Goal: Transaction & Acquisition: Book appointment/travel/reservation

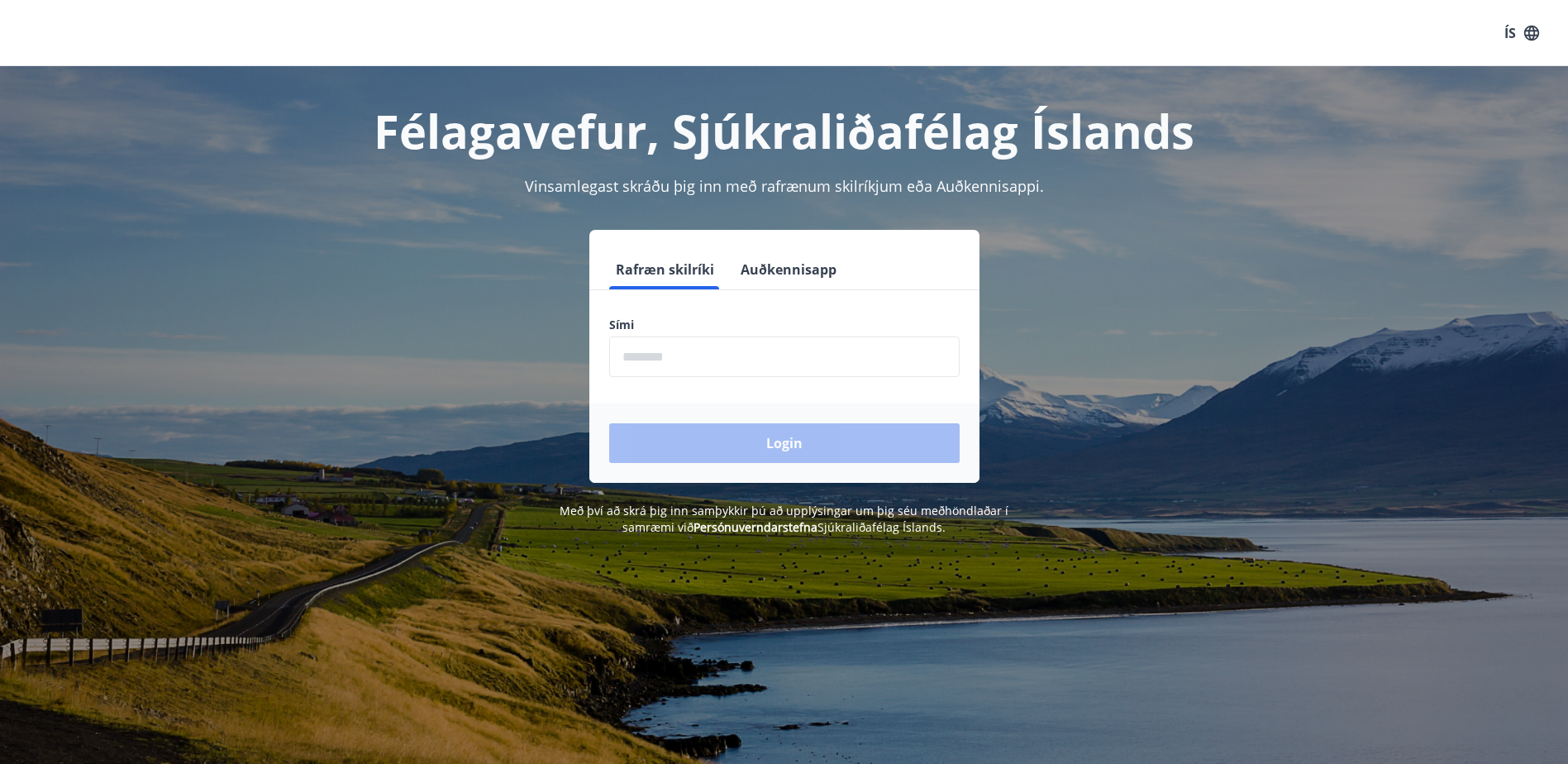
click at [661, 362] on input "phone" at bounding box center [784, 357] width 350 height 41
type input "********"
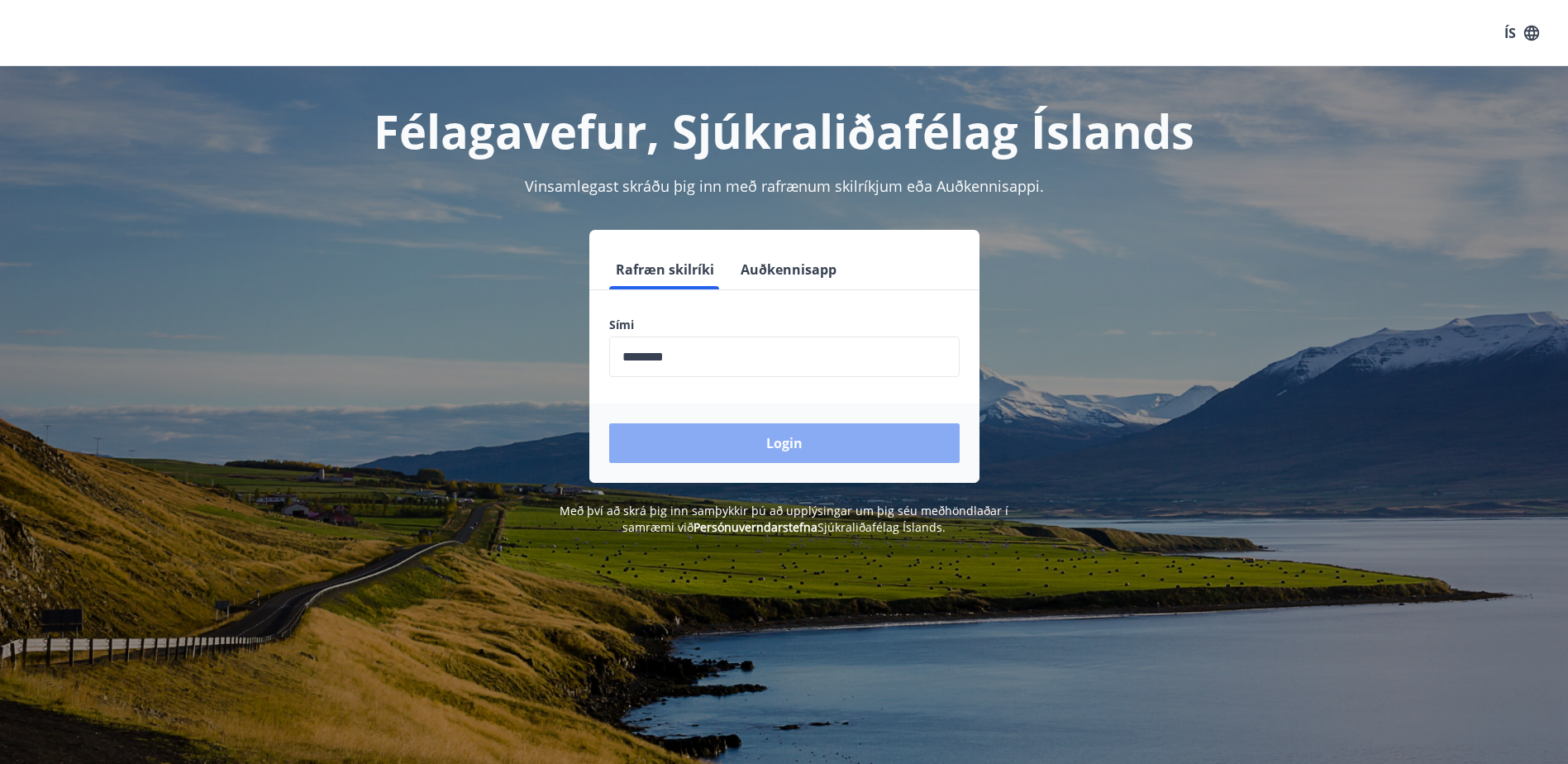
click at [779, 449] on button "Login" at bounding box center [784, 443] width 350 height 40
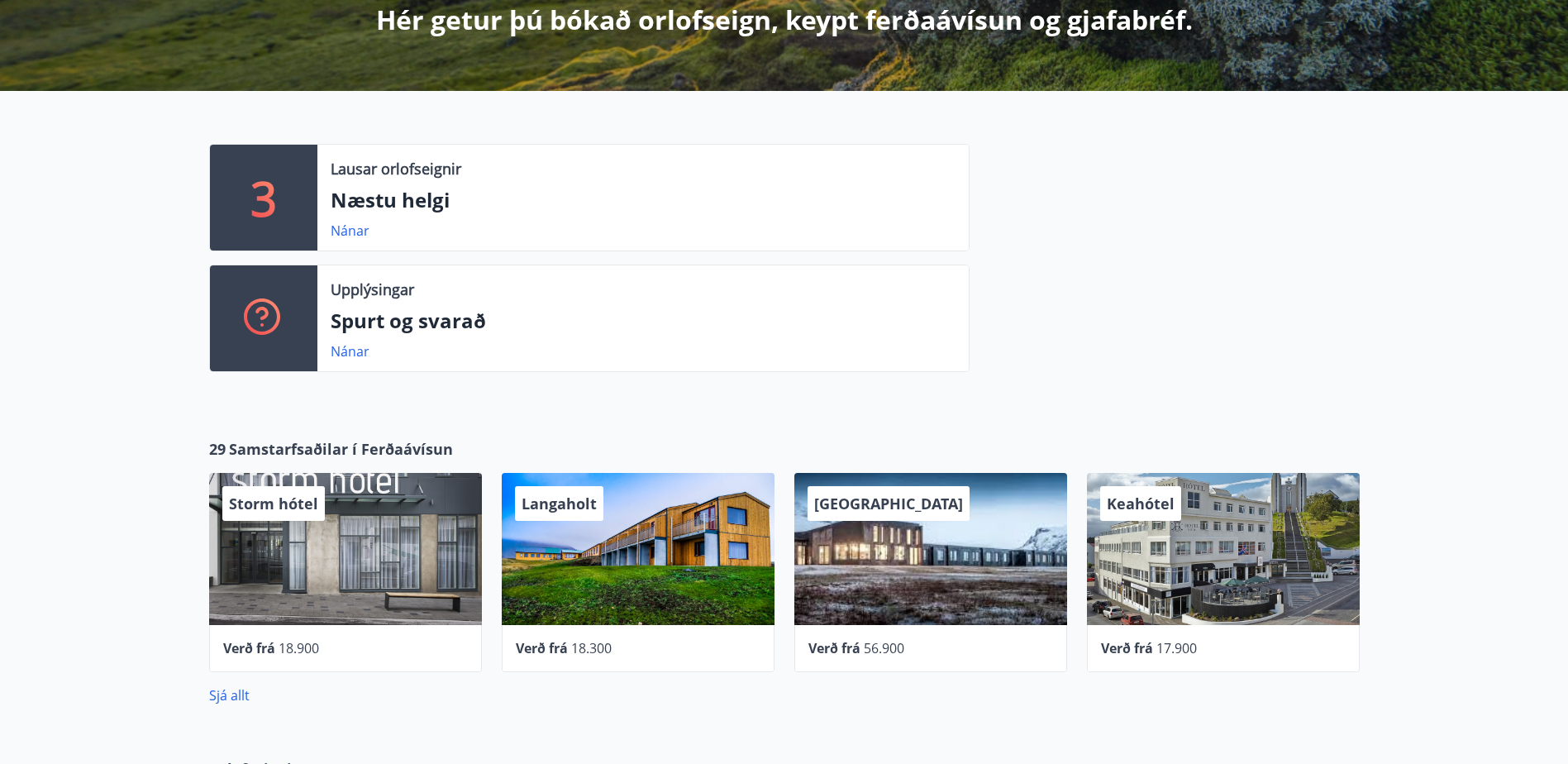
scroll to position [414, 0]
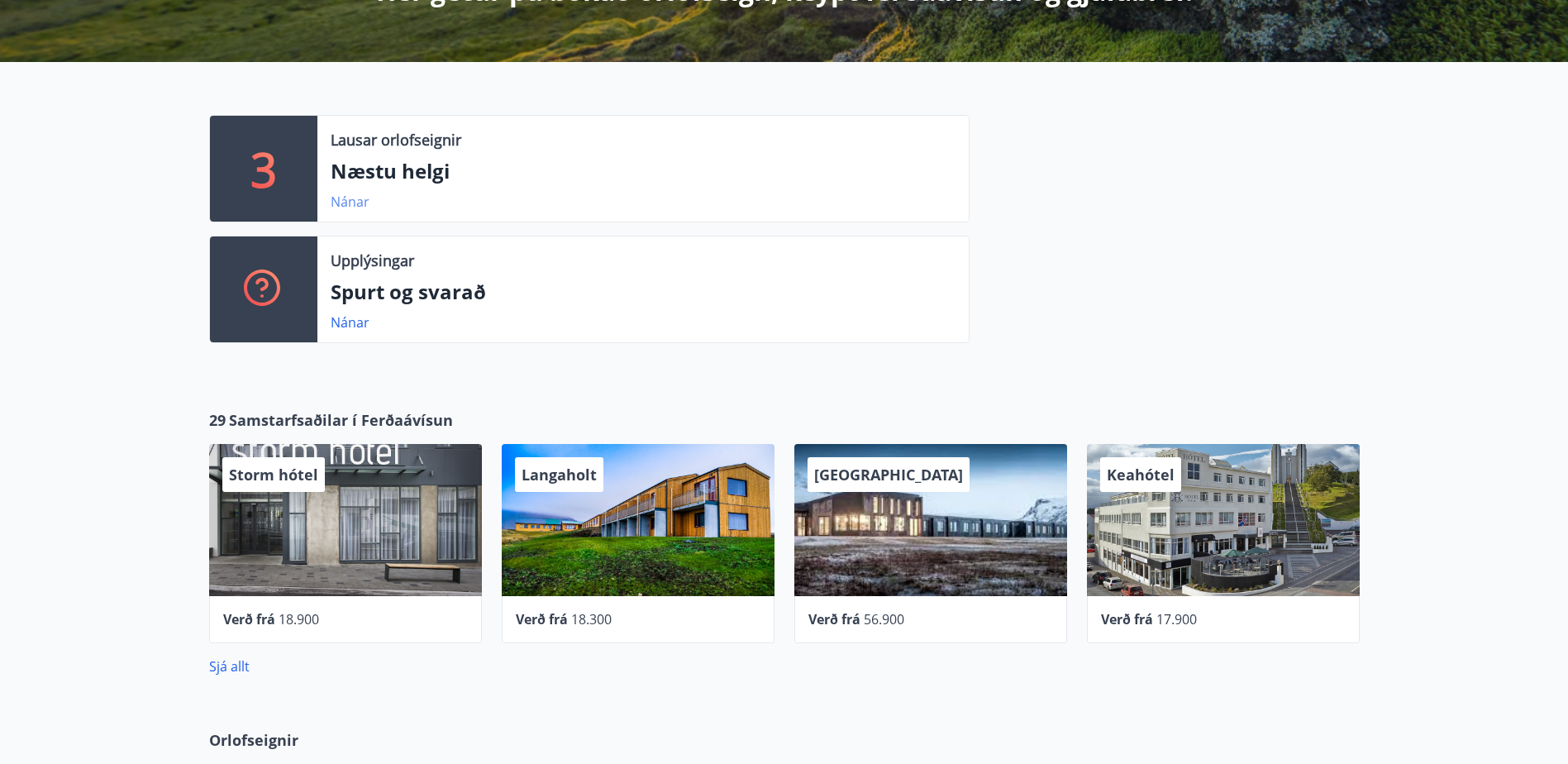
click at [338, 199] on link "Nánar" at bounding box center [350, 202] width 39 height 18
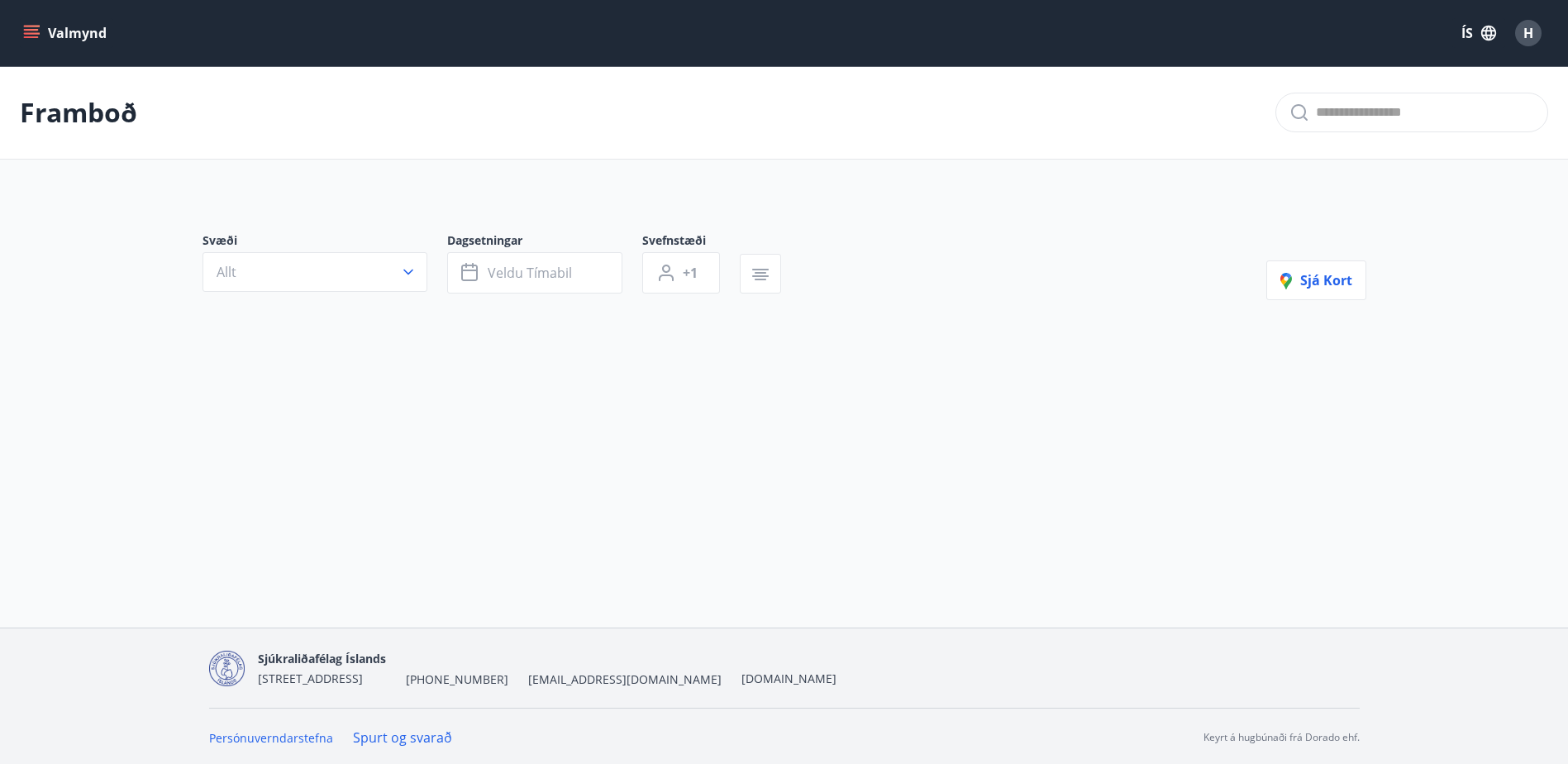
type input "*"
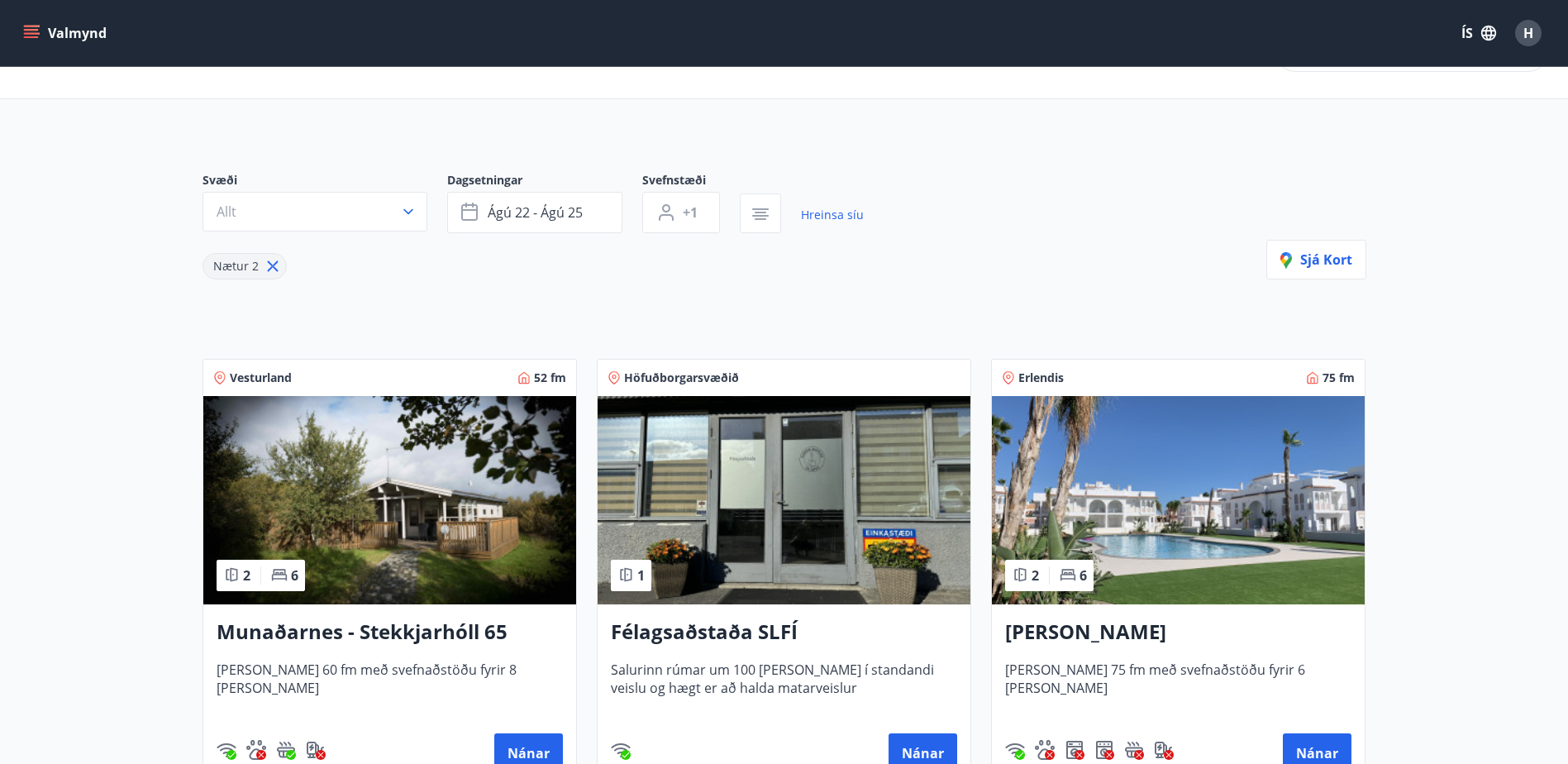
scroll to position [54, 0]
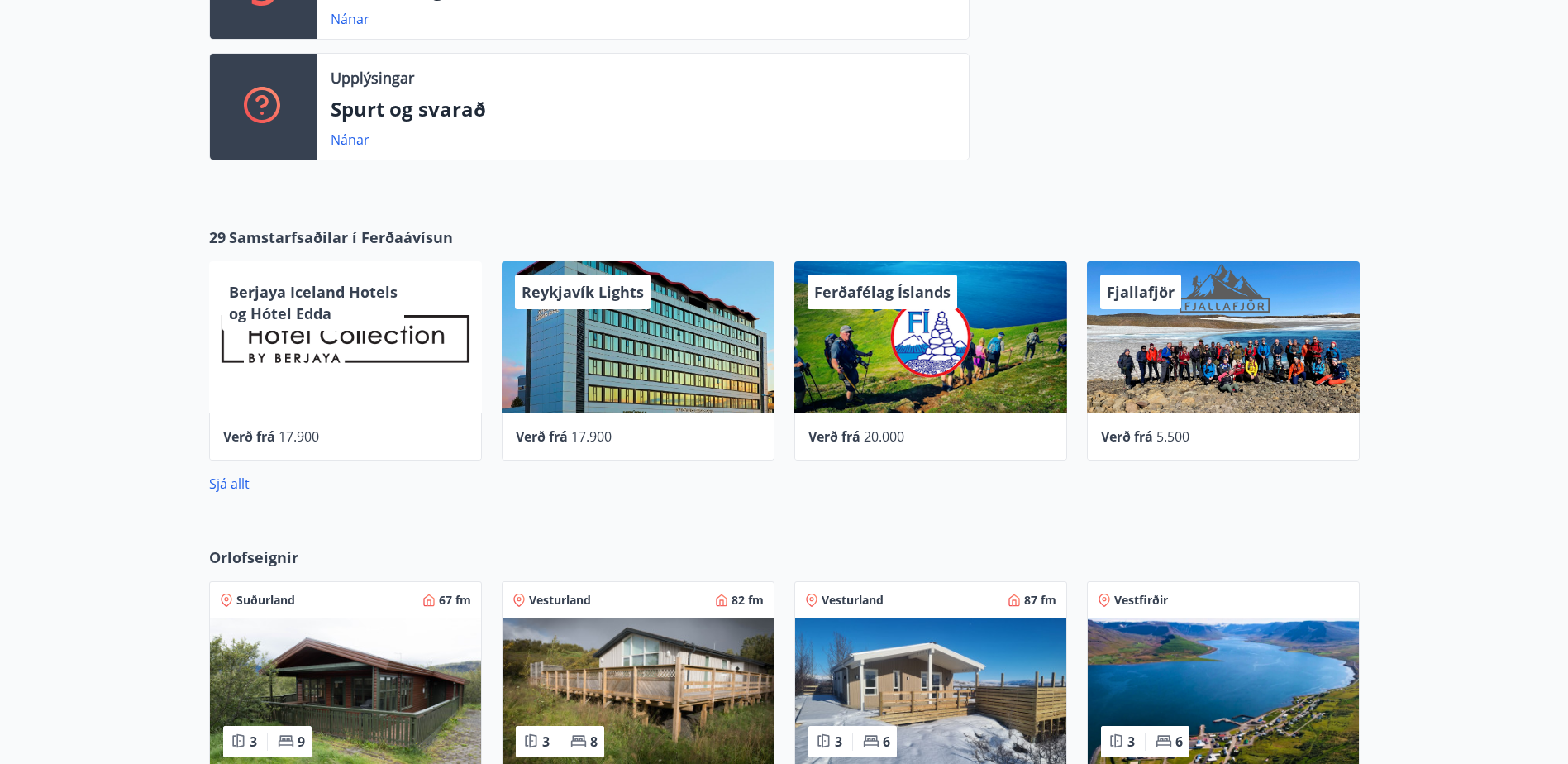
scroll to position [572, 0]
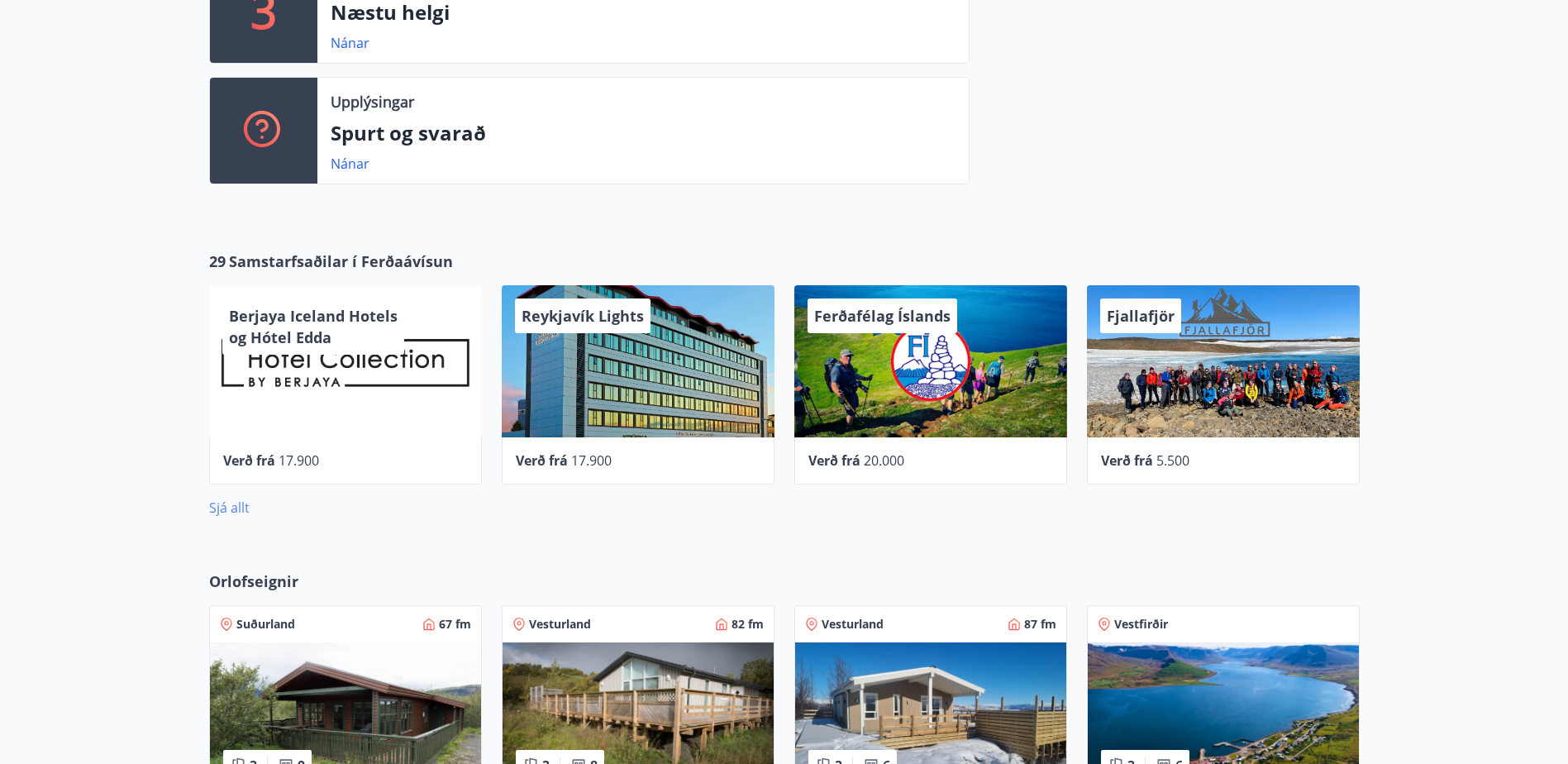
click at [229, 508] on link "Sjá allt" at bounding box center [230, 507] width 41 height 18
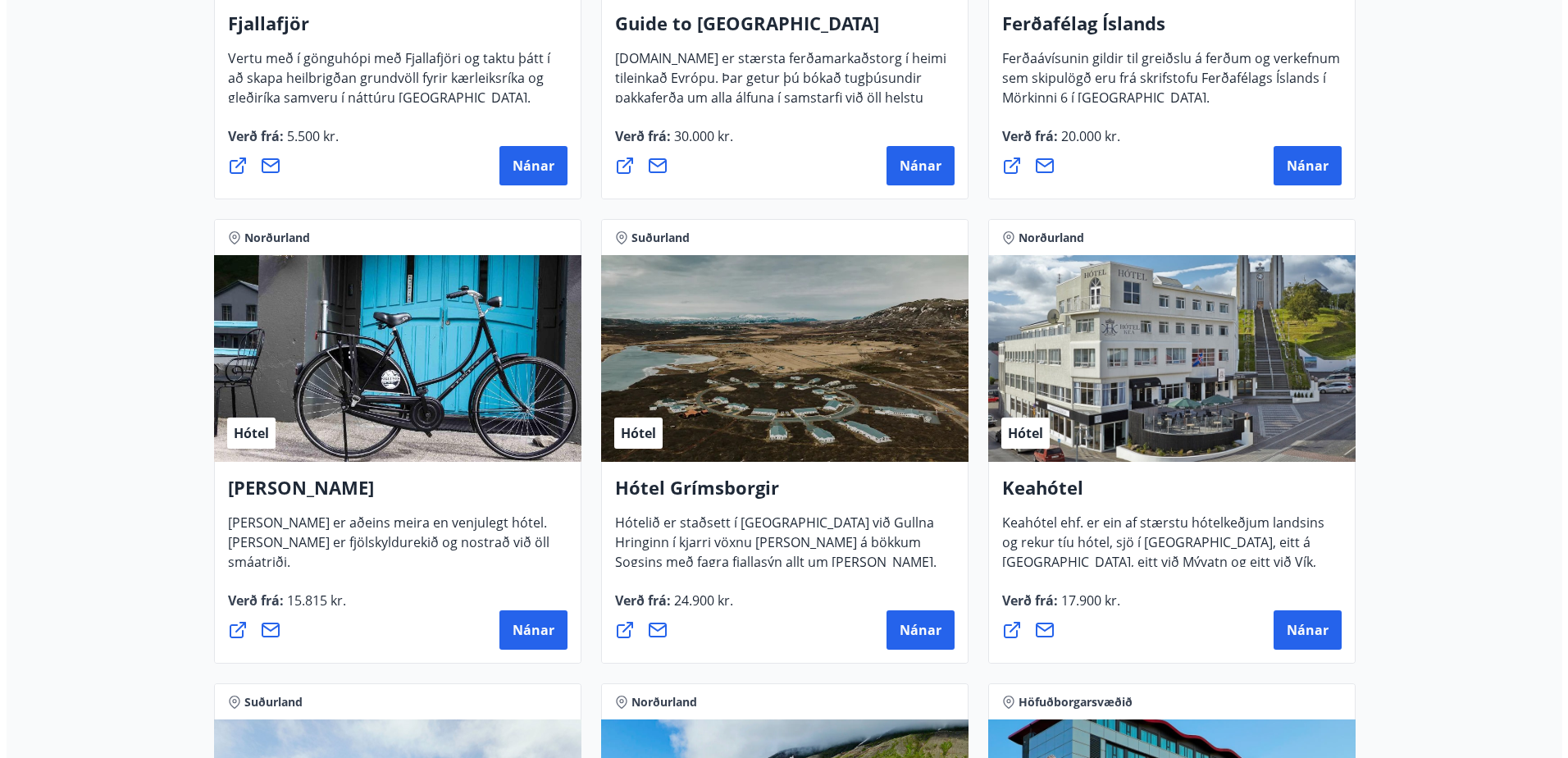
scroll to position [574, 0]
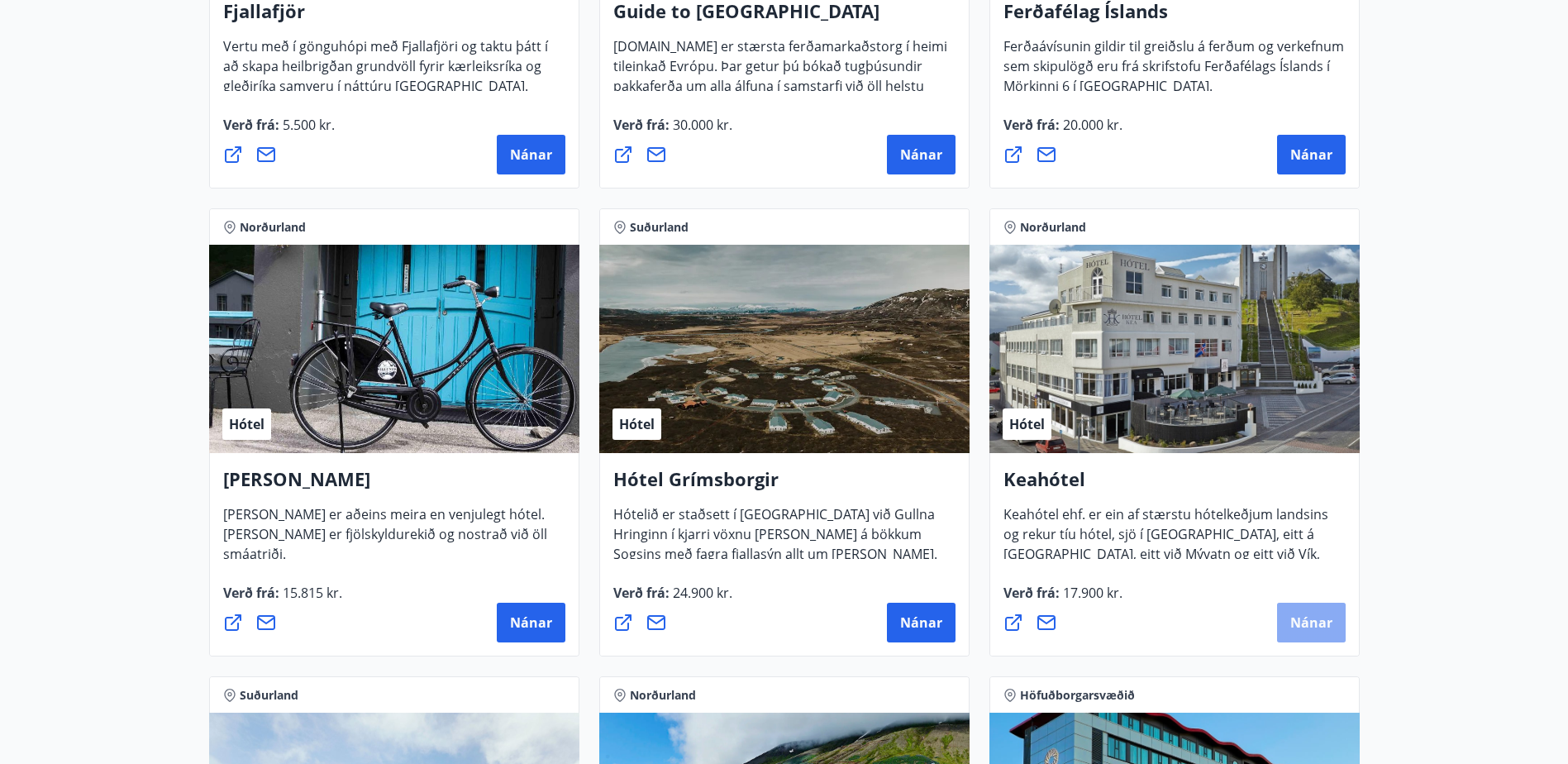
click at [1311, 621] on span "Nánar" at bounding box center [1311, 622] width 42 height 18
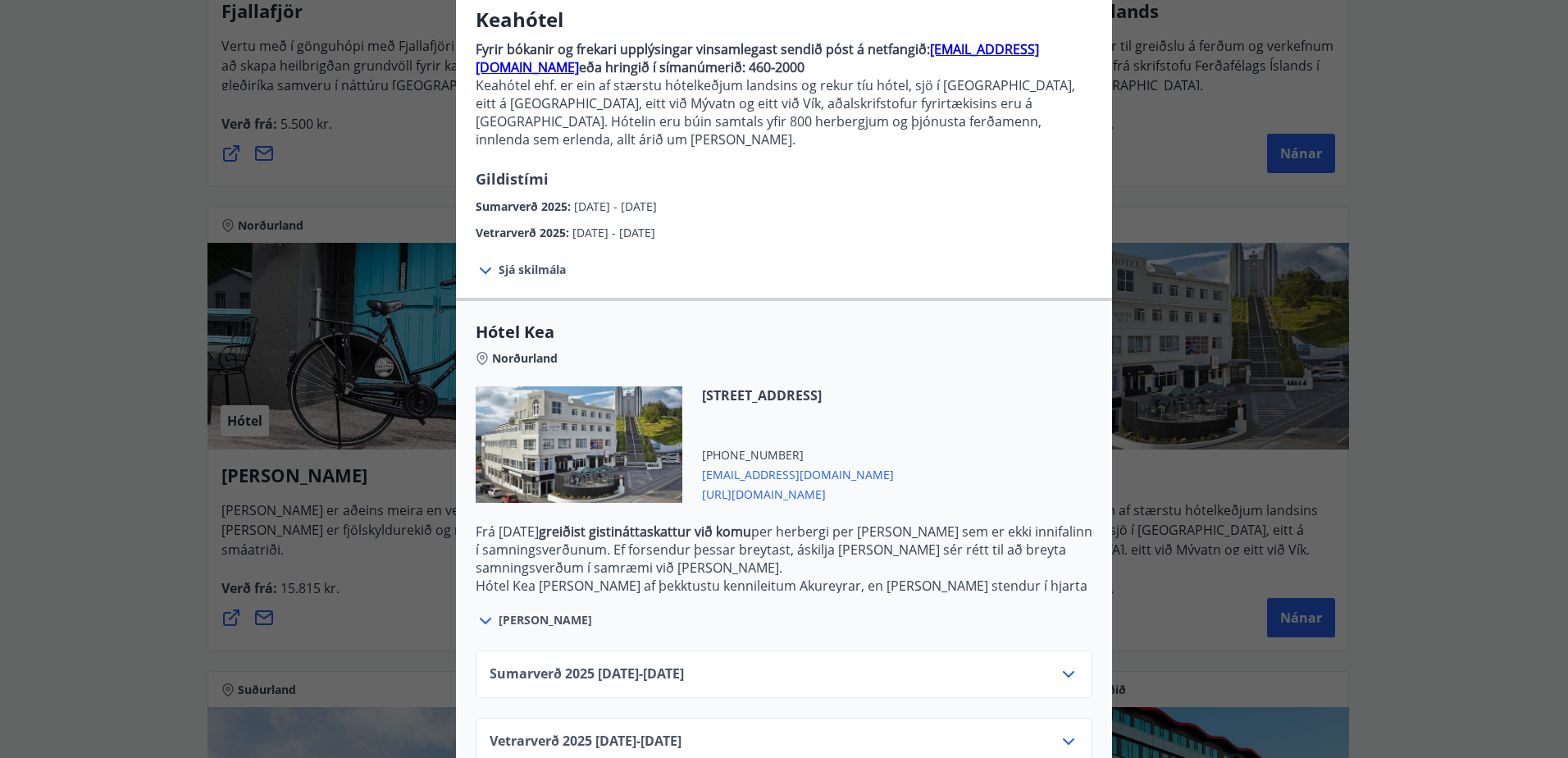
scroll to position [160, 0]
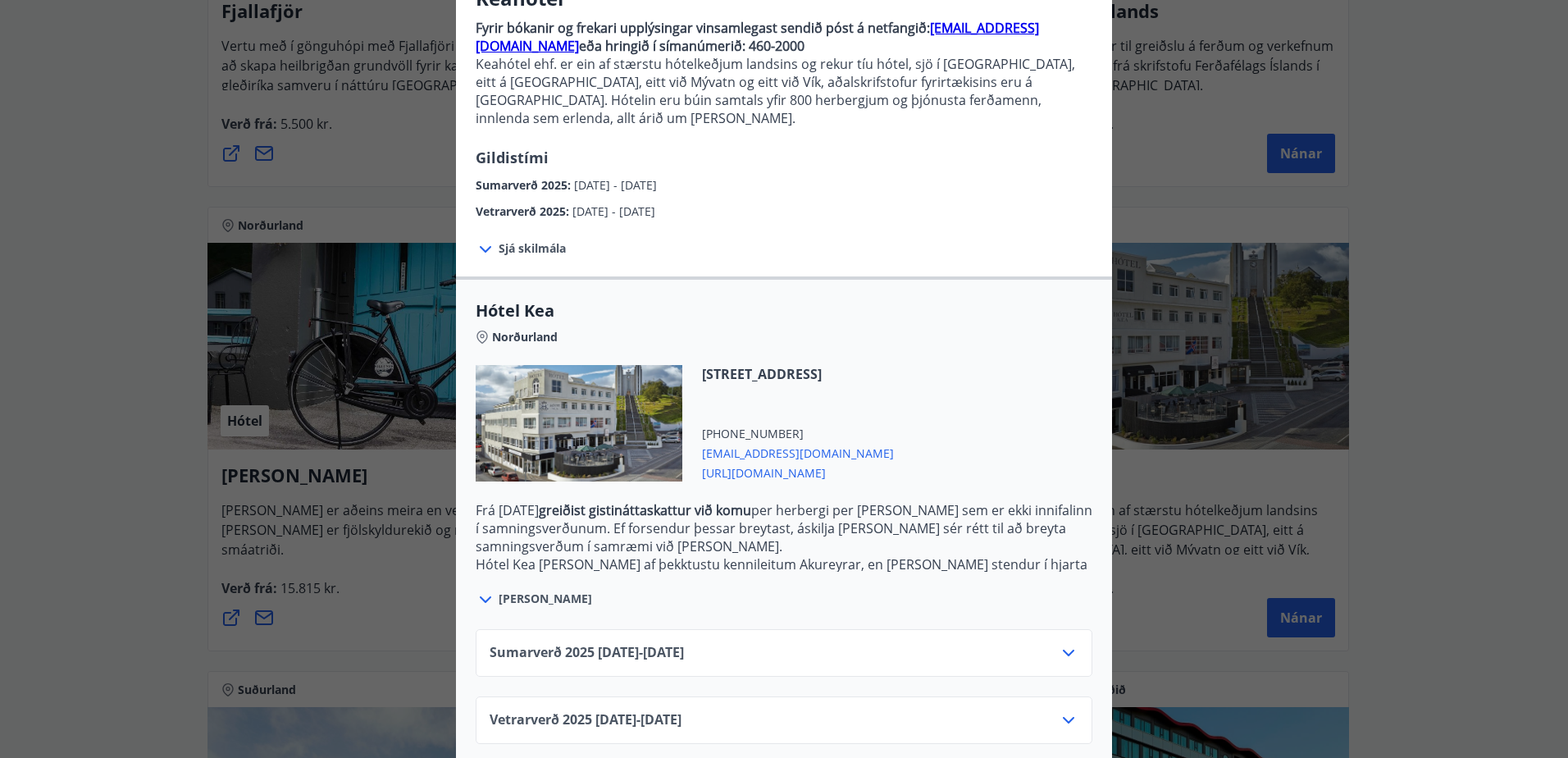
click at [1065, 643] on icon at bounding box center [1069, 653] width 20 height 20
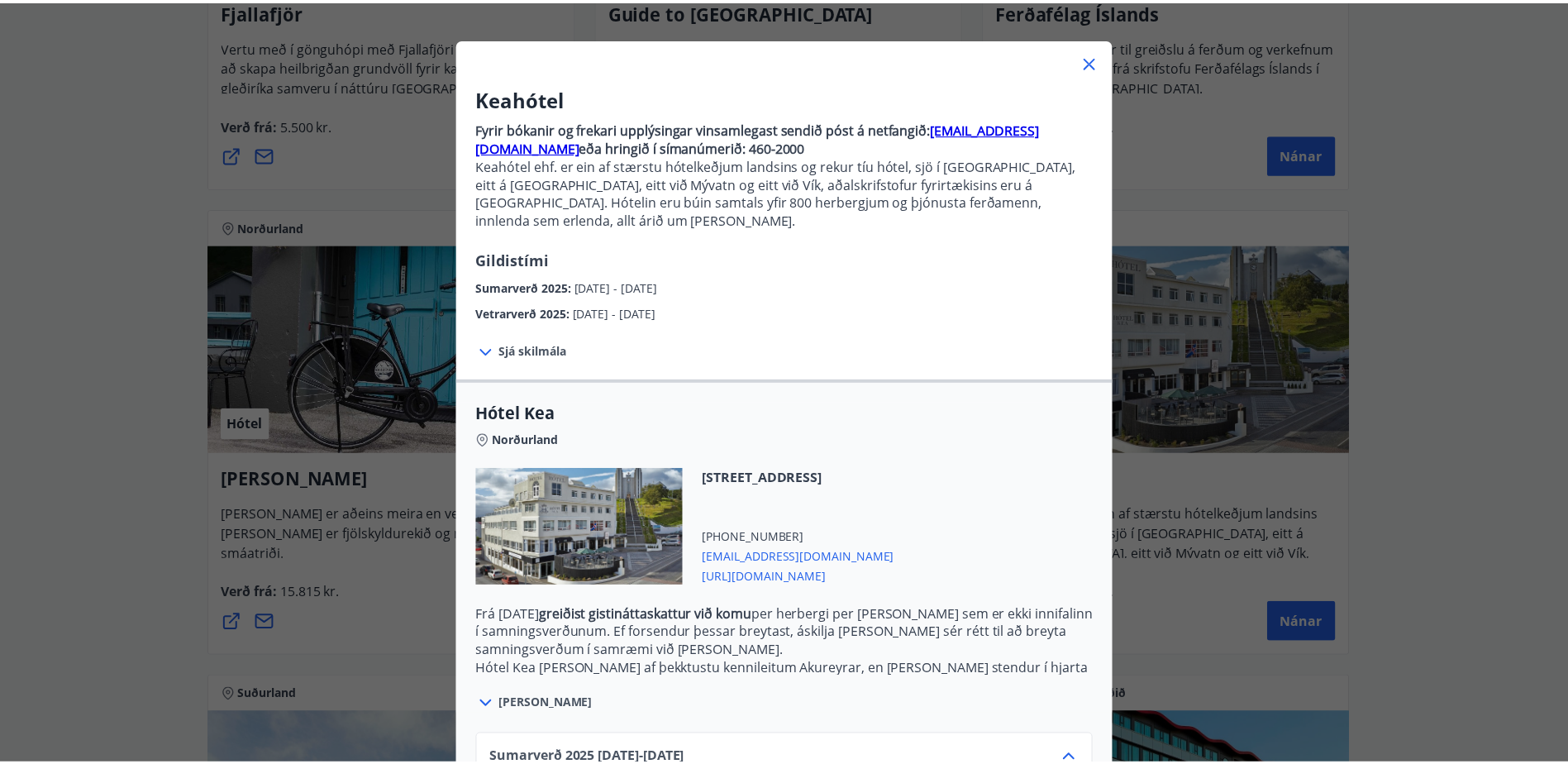
scroll to position [47, 0]
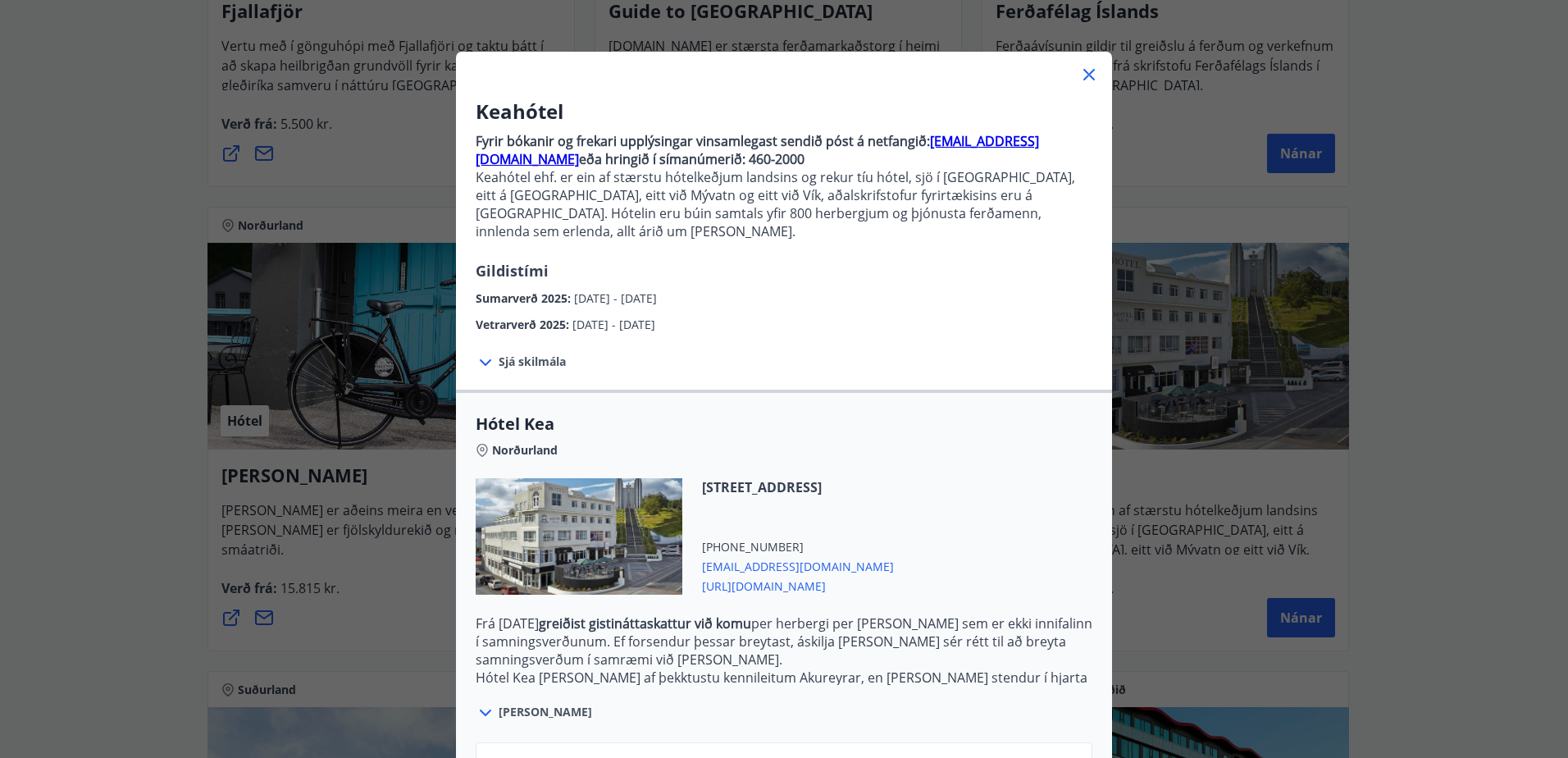
click at [483, 353] on icon at bounding box center [485, 363] width 20 height 20
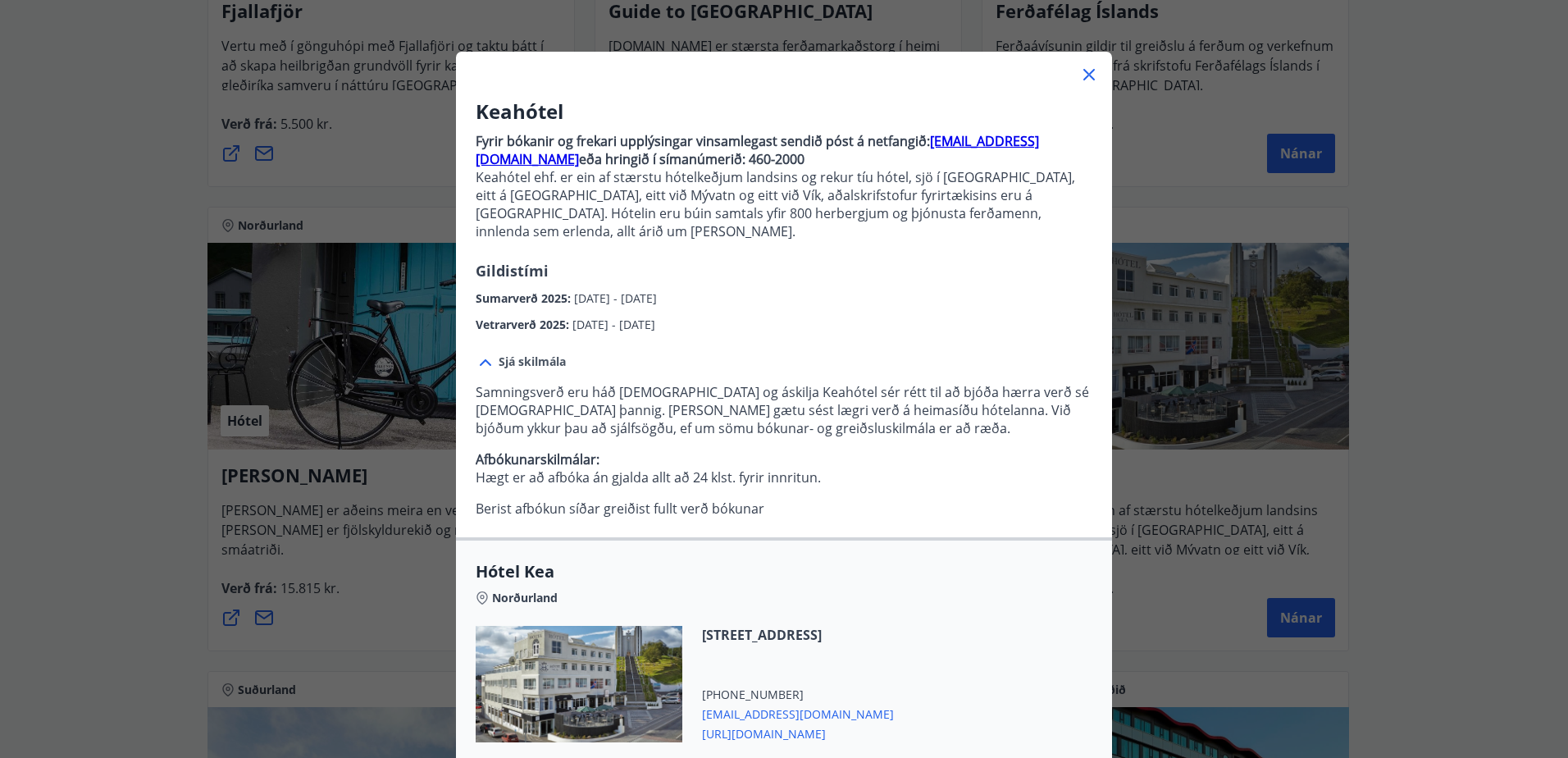
click at [1087, 78] on icon at bounding box center [1089, 75] width 11 height 11
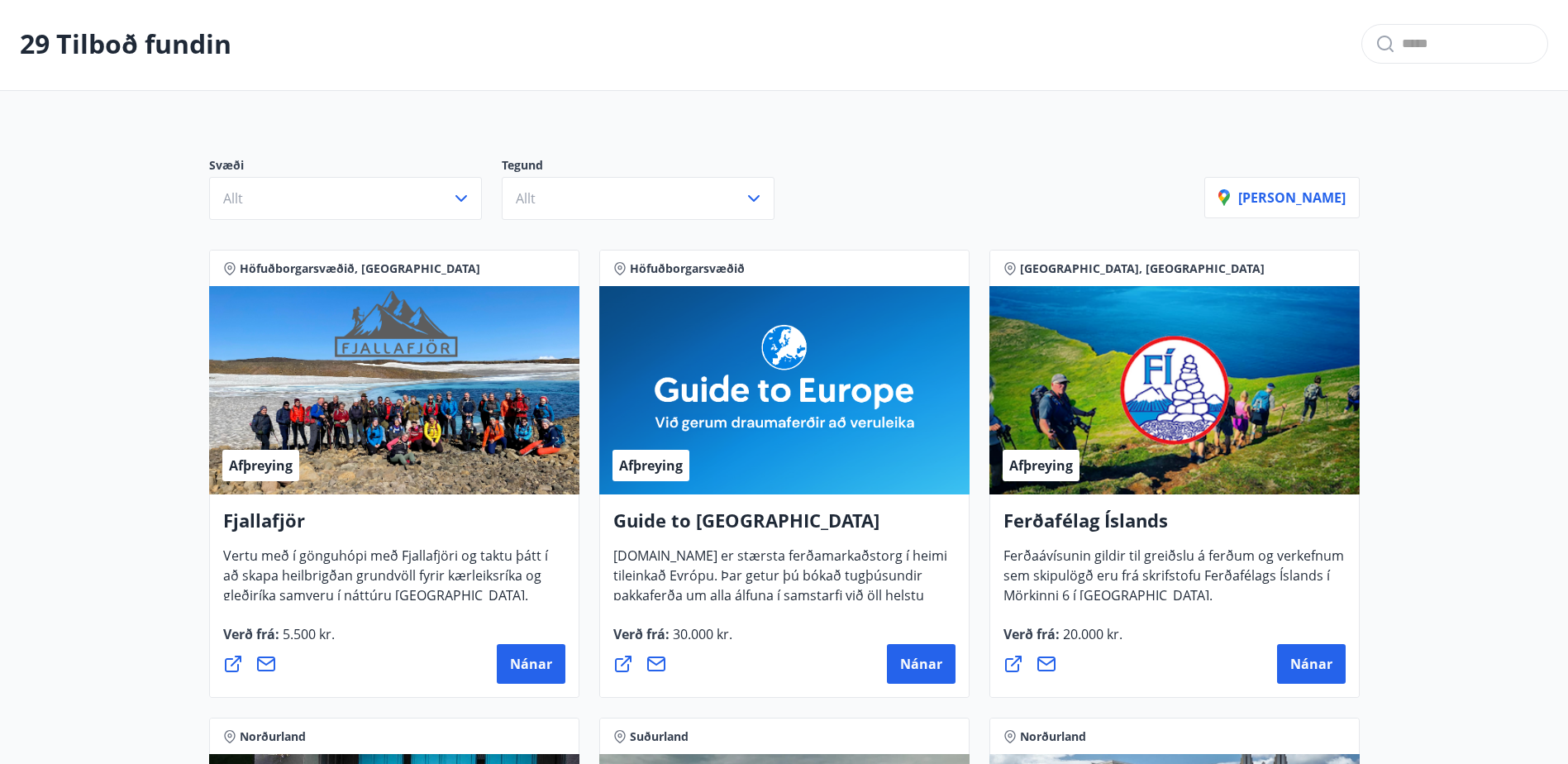
scroll to position [0, 0]
